Goal: Task Accomplishment & Management: Manage account settings

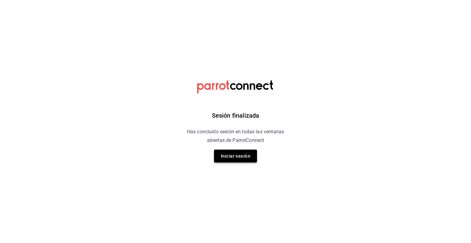
click at [238, 154] on button "Iniciar sesión" at bounding box center [235, 155] width 43 height 13
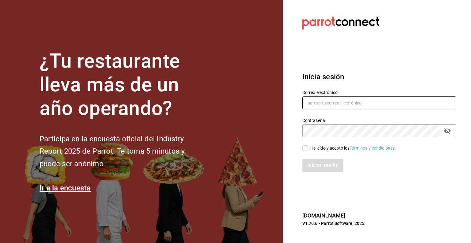
type input "[EMAIL_ADDRESS][DOMAIN_NAME]"
click at [306, 149] on input "He leído y acepto los Términos y condiciones." at bounding box center [306, 148] width 6 height 6
checkbox input "true"
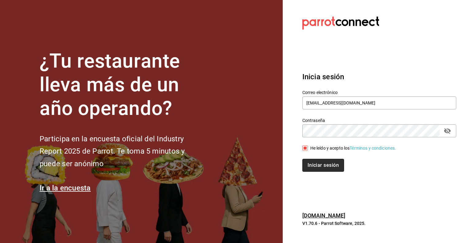
click at [315, 167] on button "Iniciar sesión" at bounding box center [324, 165] width 42 height 13
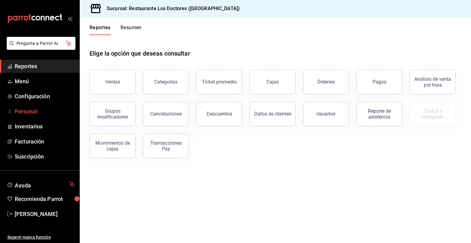
click at [29, 113] on span "Personal" at bounding box center [45, 111] width 60 height 8
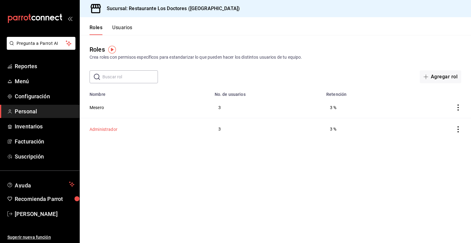
click at [108, 127] on button "Administrador" at bounding box center [104, 129] width 28 height 6
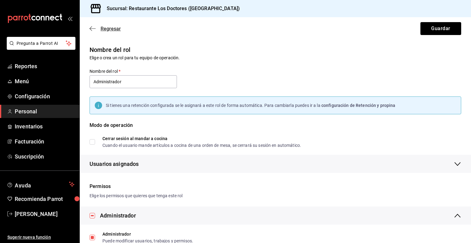
click at [92, 28] on icon "button" at bounding box center [93, 29] width 6 height 6
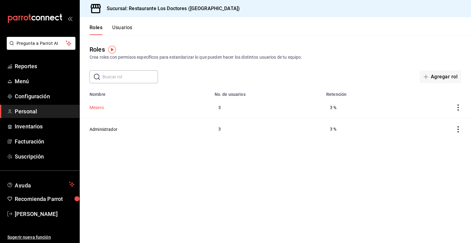
click at [100, 106] on button "Mesero" at bounding box center [97, 107] width 14 height 6
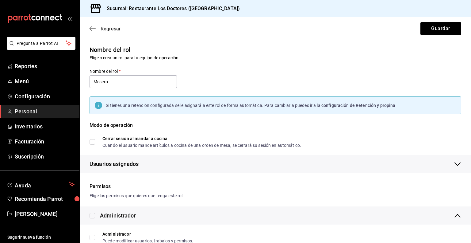
click at [94, 27] on icon "button" at bounding box center [93, 29] width 6 height 6
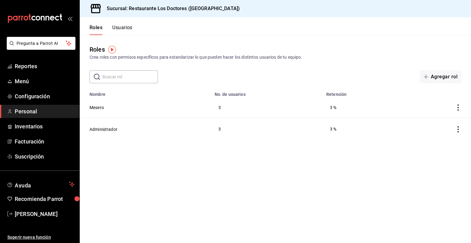
click at [124, 27] on button "Usuarios" at bounding box center [122, 30] width 20 height 10
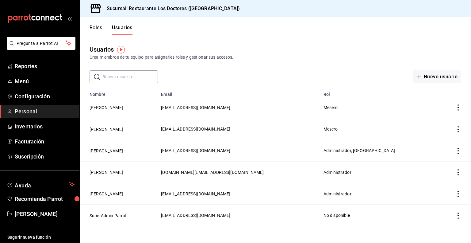
click at [459, 108] on icon "actions" at bounding box center [458, 107] width 6 height 6
click at [277, 24] on div at bounding box center [235, 121] width 471 height 243
click at [91, 107] on button "Diana Álvarez" at bounding box center [106, 107] width 33 height 6
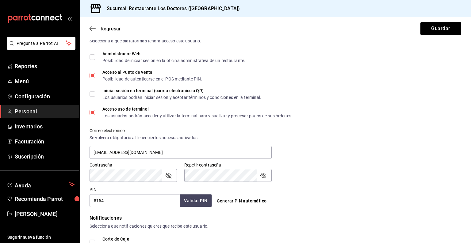
scroll to position [268, 0]
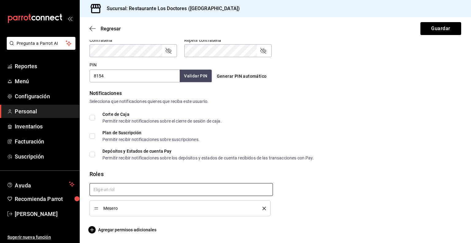
click at [132, 185] on input "text" at bounding box center [182, 189] width 184 height 13
click at [320, 179] on div "Mesero" at bounding box center [273, 197] width 377 height 38
click at [92, 228] on icon "button" at bounding box center [91, 229] width 7 height 7
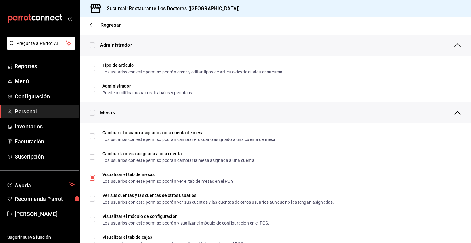
scroll to position [0, 0]
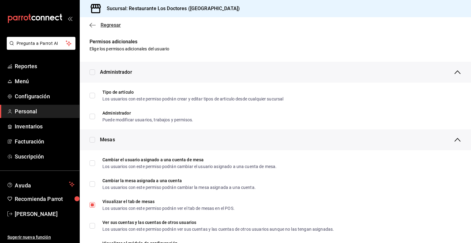
click at [94, 27] on icon "button" at bounding box center [93, 25] width 6 height 6
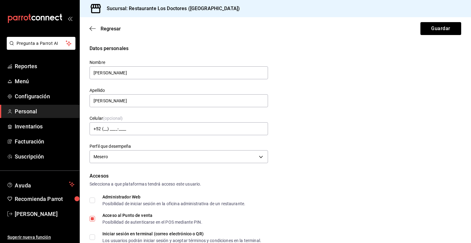
click at [94, 27] on icon "button" at bounding box center [93, 29] width 6 height 6
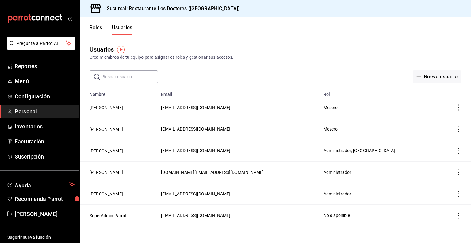
click at [94, 27] on button "Roles" at bounding box center [96, 30] width 13 height 10
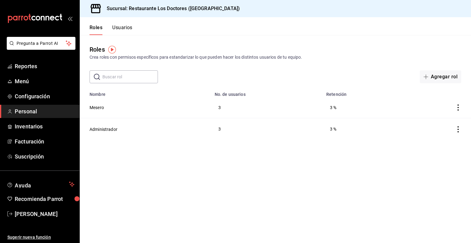
click at [122, 26] on button "Usuarios" at bounding box center [122, 30] width 20 height 10
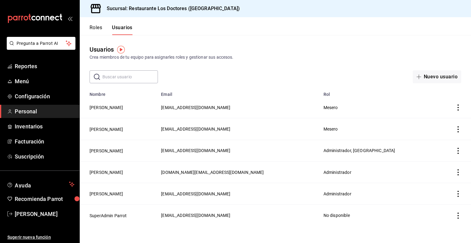
click at [95, 28] on button "Roles" at bounding box center [96, 30] width 13 height 10
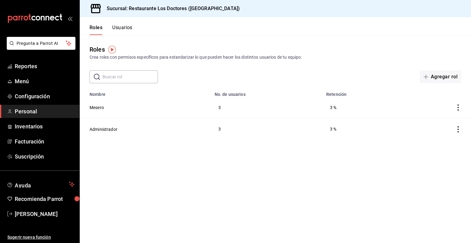
click at [122, 27] on button "Usuarios" at bounding box center [122, 30] width 20 height 10
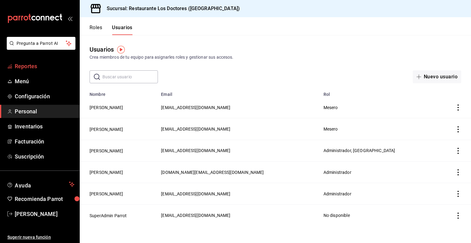
click at [22, 67] on span "Reportes" at bounding box center [45, 66] width 60 height 8
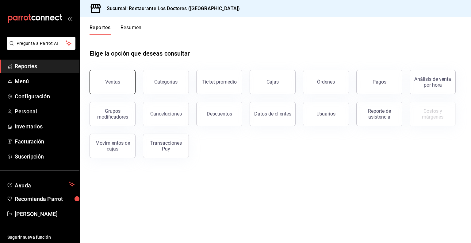
click at [118, 81] on div "Ventas" at bounding box center [112, 82] width 15 height 6
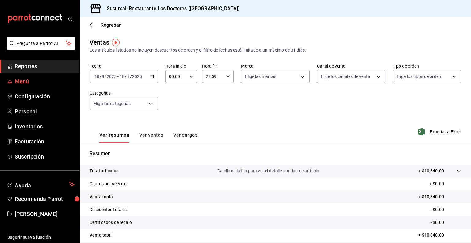
click at [32, 83] on span "Menú" at bounding box center [45, 81] width 60 height 8
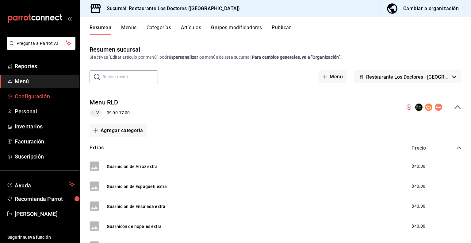
click at [29, 99] on span "Configuración" at bounding box center [45, 96] width 60 height 8
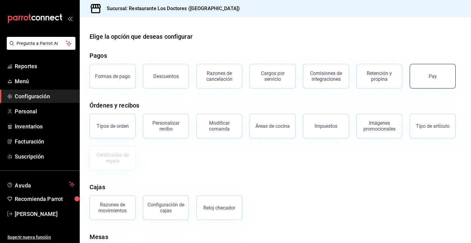
click at [433, 75] on div "Pay" at bounding box center [433, 76] width 8 height 6
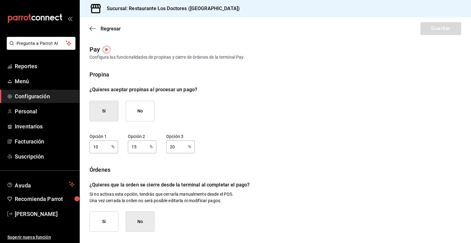
click at [25, 96] on span "Configuración" at bounding box center [45, 96] width 60 height 8
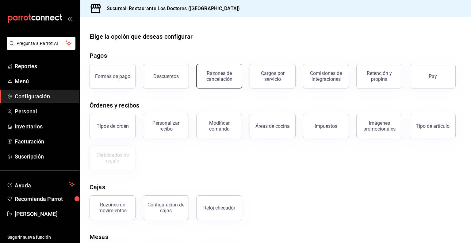
click at [211, 68] on button "Razones de cancelación" at bounding box center [219, 76] width 46 height 25
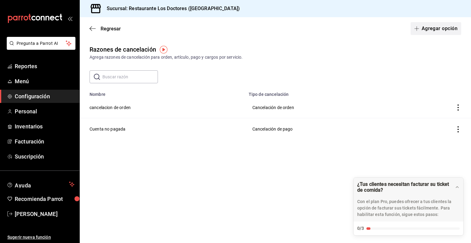
click at [428, 25] on button "Agregar opción" at bounding box center [436, 28] width 51 height 13
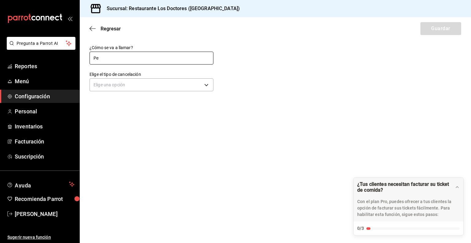
type input "P"
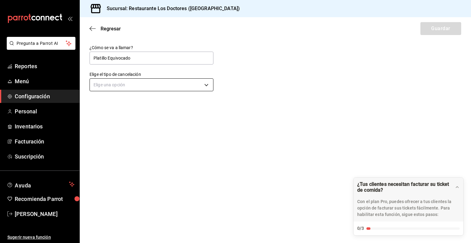
type input "Platillo Equivocado"
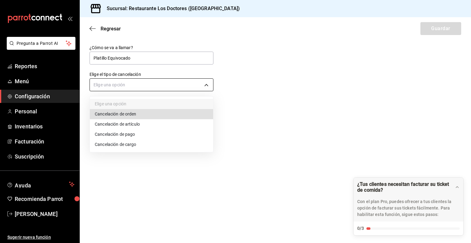
click at [192, 86] on body "Pregunta a Parrot AI Reportes Menú Configuración Personal Inventarios Facturaci…" at bounding box center [235, 121] width 471 height 243
click at [123, 123] on li "Cancelación de artículo" at bounding box center [151, 124] width 123 height 10
type input "ORDER_ITEM"
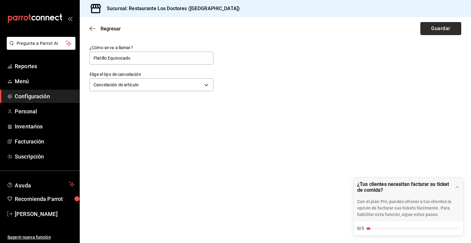
click at [445, 29] on button "Guardar" at bounding box center [441, 28] width 41 height 13
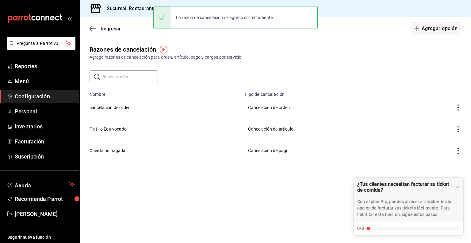
click at [458, 107] on icon "actions" at bounding box center [458, 107] width 6 height 6
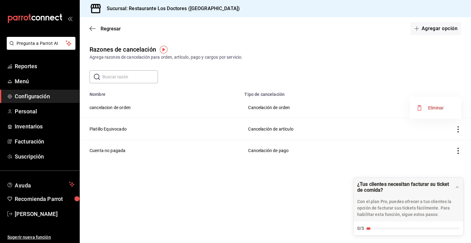
click at [411, 59] on div at bounding box center [235, 121] width 471 height 243
